Goal: Navigation & Orientation: Find specific page/section

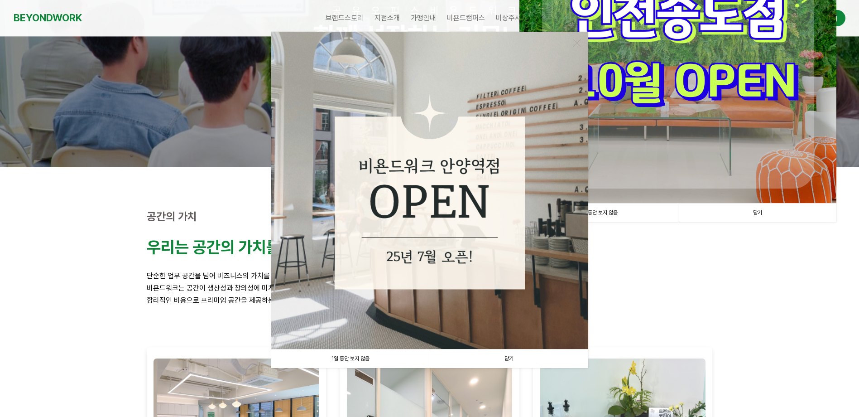
scroll to position [136, 0]
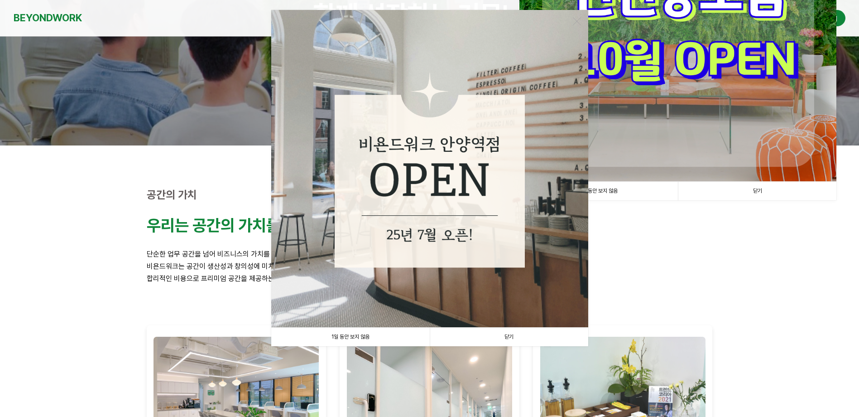
click at [500, 337] on link "닫기" at bounding box center [509, 336] width 158 height 19
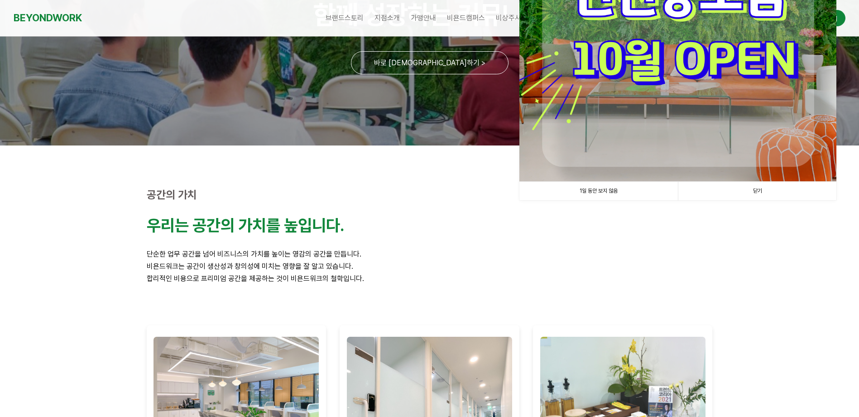
click at [752, 192] on link "닫기" at bounding box center [757, 191] width 158 height 19
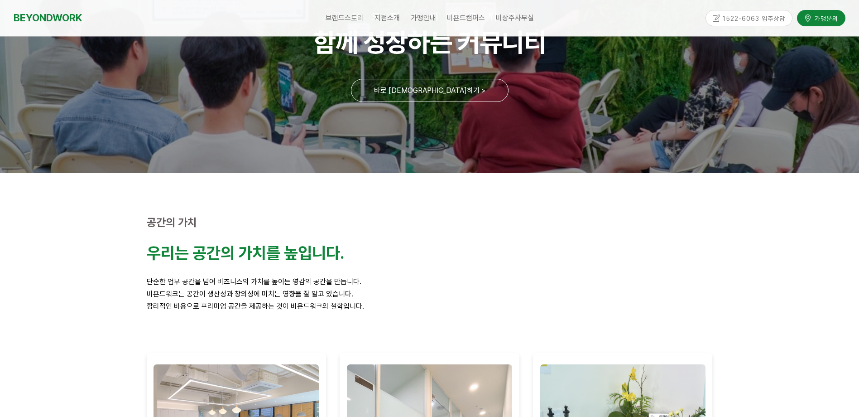
scroll to position [0, 0]
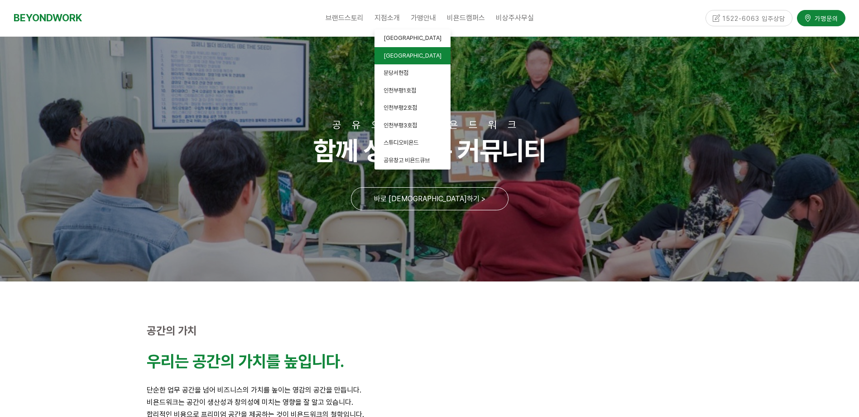
click at [394, 56] on span "[GEOGRAPHIC_DATA]" at bounding box center [413, 55] width 58 height 7
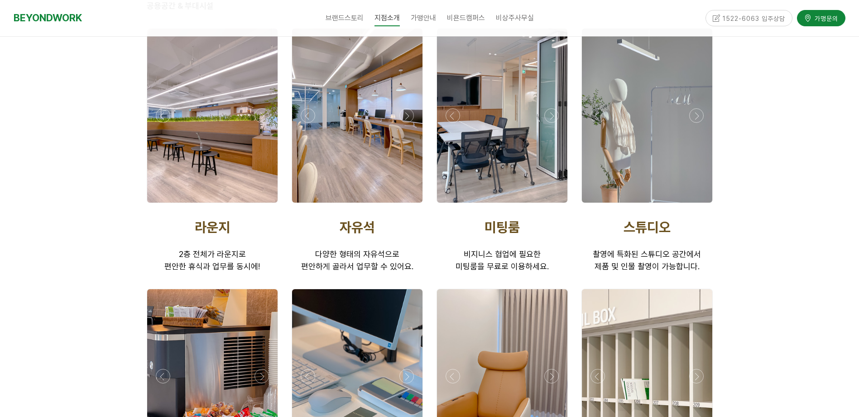
scroll to position [1382, 0]
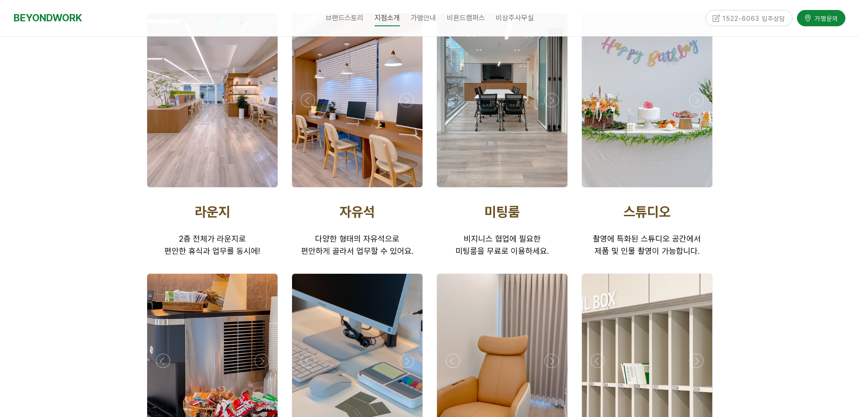
click at [505, 161] on div at bounding box center [502, 100] width 130 height 174
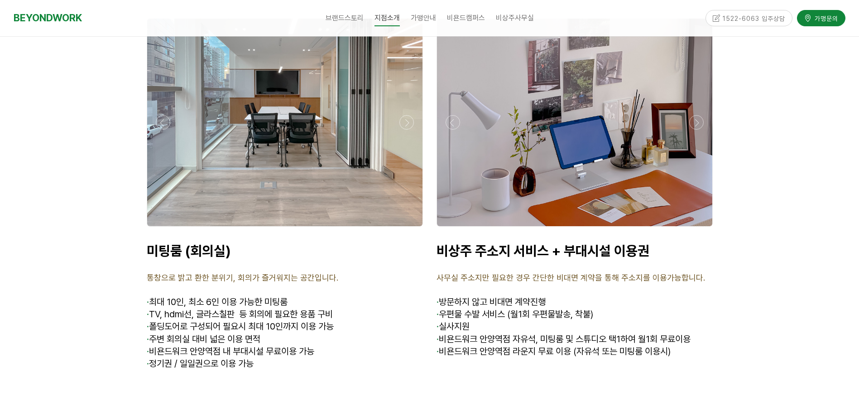
scroll to position [3292, 0]
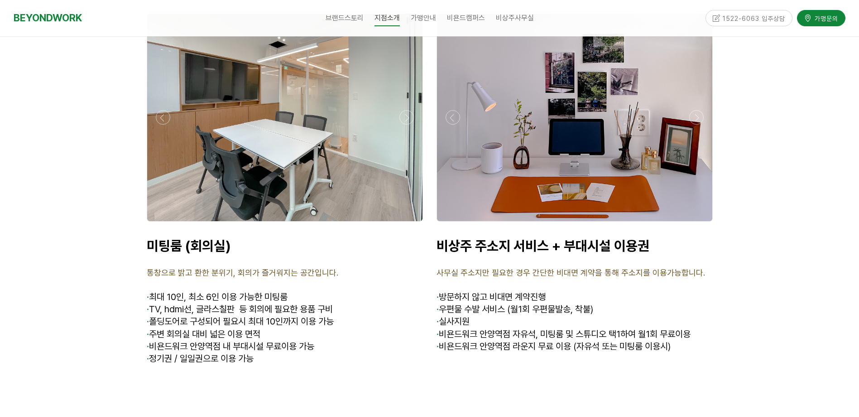
click at [226, 149] on div at bounding box center [284, 117] width 275 height 207
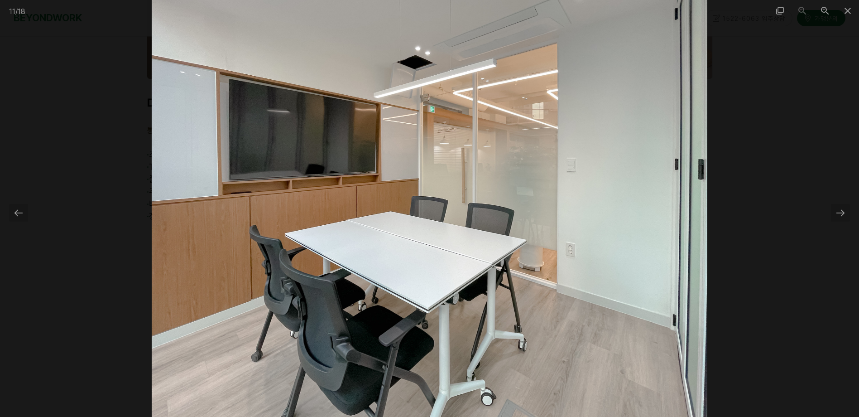
scroll to position [3519, 0]
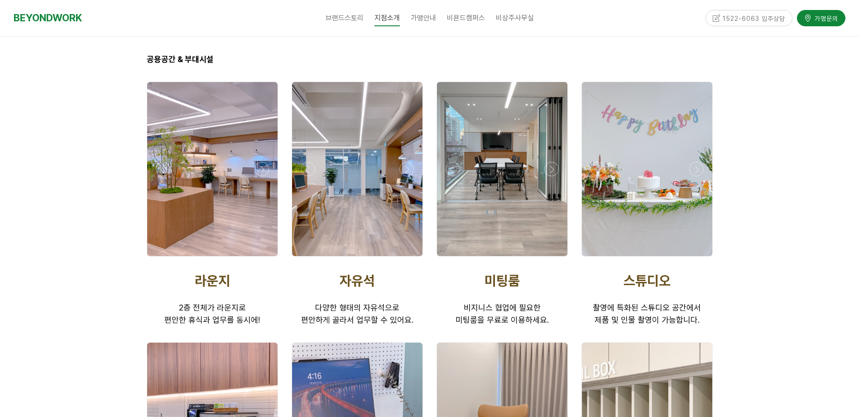
scroll to position [1375, 0]
